Goal: Task Accomplishment & Management: Use online tool/utility

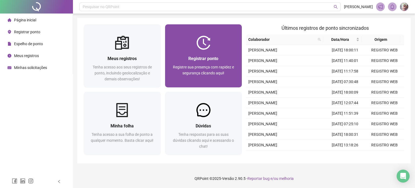
click at [194, 57] on span "Registrar ponto" at bounding box center [203, 58] width 30 height 5
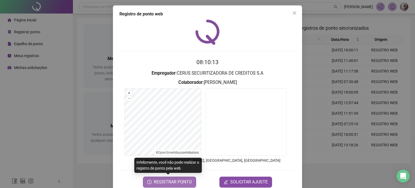
click at [177, 182] on span "REGISTRAR PONTO" at bounding box center [173, 181] width 38 height 6
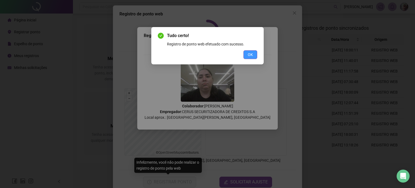
click at [251, 53] on span "OK" at bounding box center [250, 55] width 5 height 6
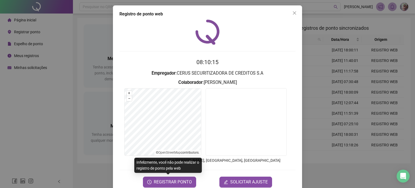
click at [290, 17] on button "Close" at bounding box center [294, 13] width 9 height 9
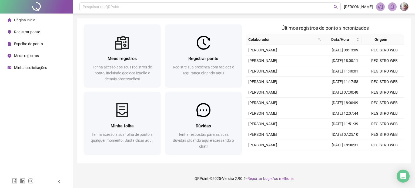
click at [275, 22] on div "Meus registros Tenha acesso aos seus registros de ponto, incluindo geolocalizaç…" at bounding box center [243, 90] width 333 height 145
